Goal: Book appointment/travel/reservation

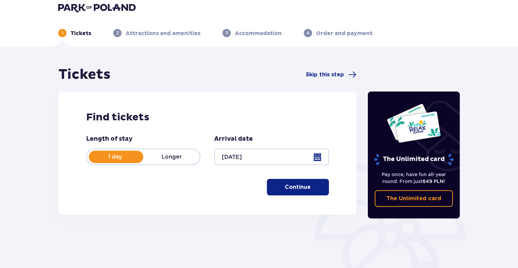
scroll to position [12, 0]
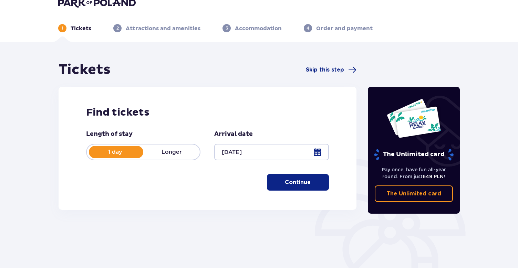
click at [320, 183] on button "Continue" at bounding box center [298, 182] width 62 height 17
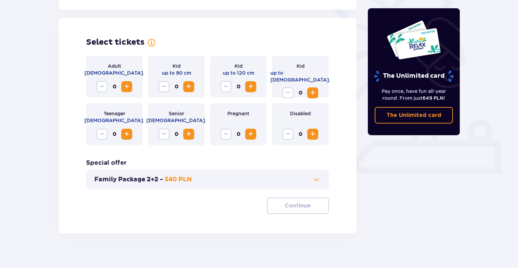
scroll to position [188, 0]
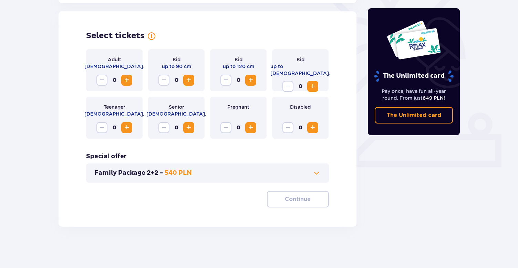
click at [126, 82] on span "Increase" at bounding box center [127, 80] width 8 height 8
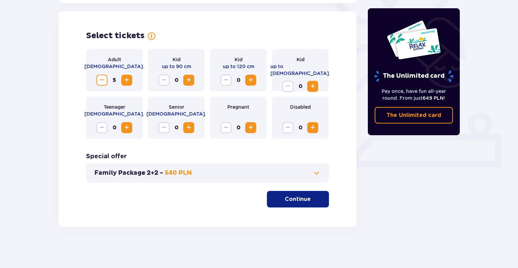
click at [310, 178] on div "Family Package 2+2 - 540 PLN" at bounding box center [207, 173] width 243 height 19
click at [315, 172] on span at bounding box center [317, 173] width 8 height 8
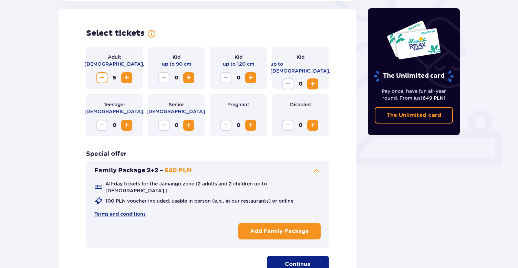
scroll to position [192, 0]
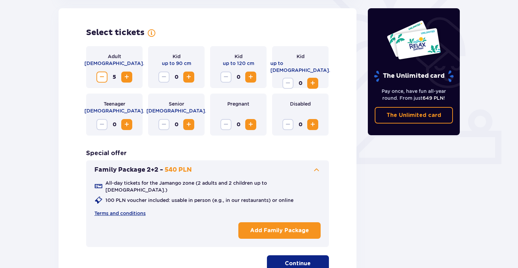
click at [315, 172] on span at bounding box center [317, 170] width 8 height 8
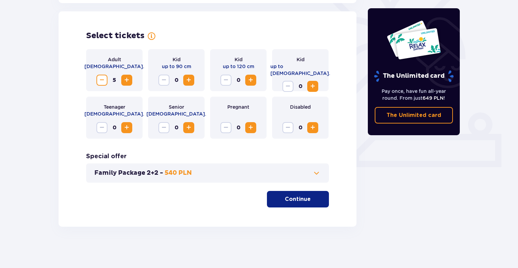
click at [308, 197] on span "button" at bounding box center [312, 199] width 8 height 8
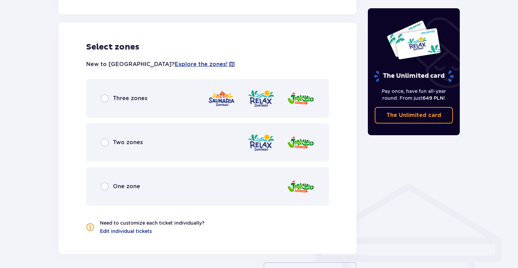
scroll to position [382, 0]
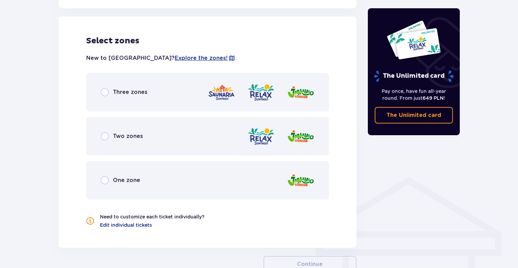
click at [109, 92] on div "Three zones" at bounding box center [124, 92] width 47 height 8
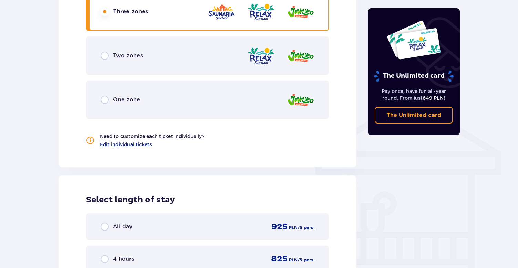
scroll to position [457, 0]
